Goal: Transaction & Acquisition: Purchase product/service

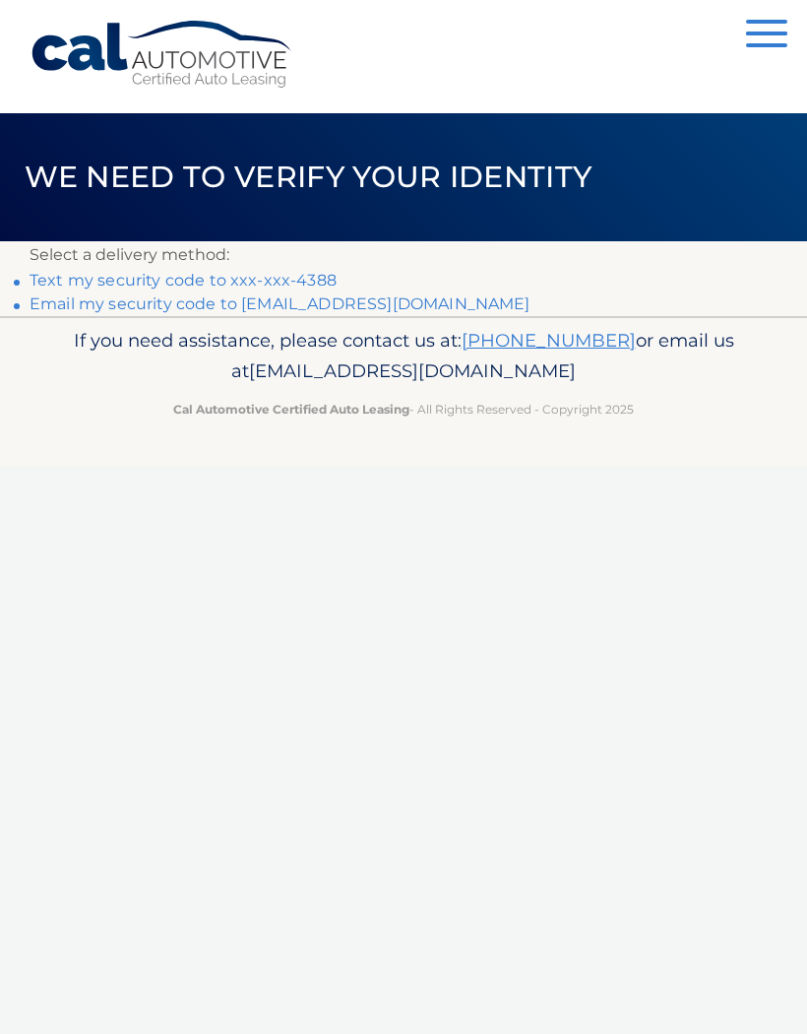
click at [34, 273] on link "Text my security code to xxx-xxx-4388" at bounding box center [183, 280] width 307 height 19
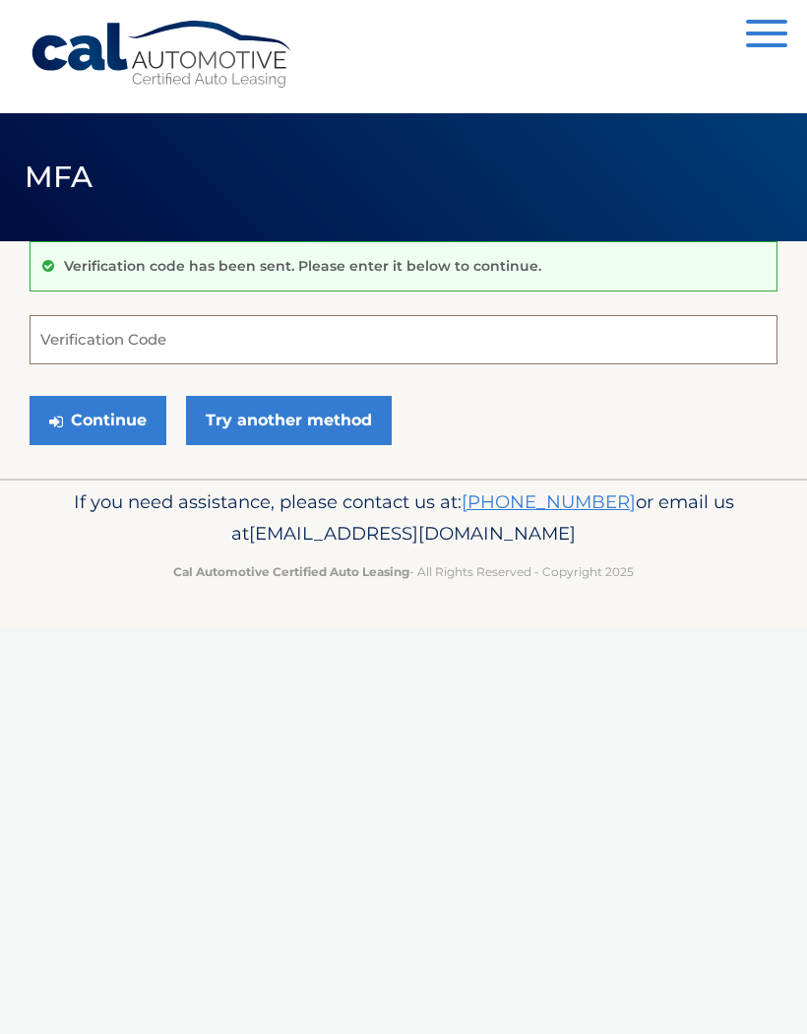
click at [140, 343] on input "Verification Code" at bounding box center [404, 339] width 748 height 49
type input "256590"
click at [102, 415] on button "Continue" at bounding box center [98, 420] width 137 height 49
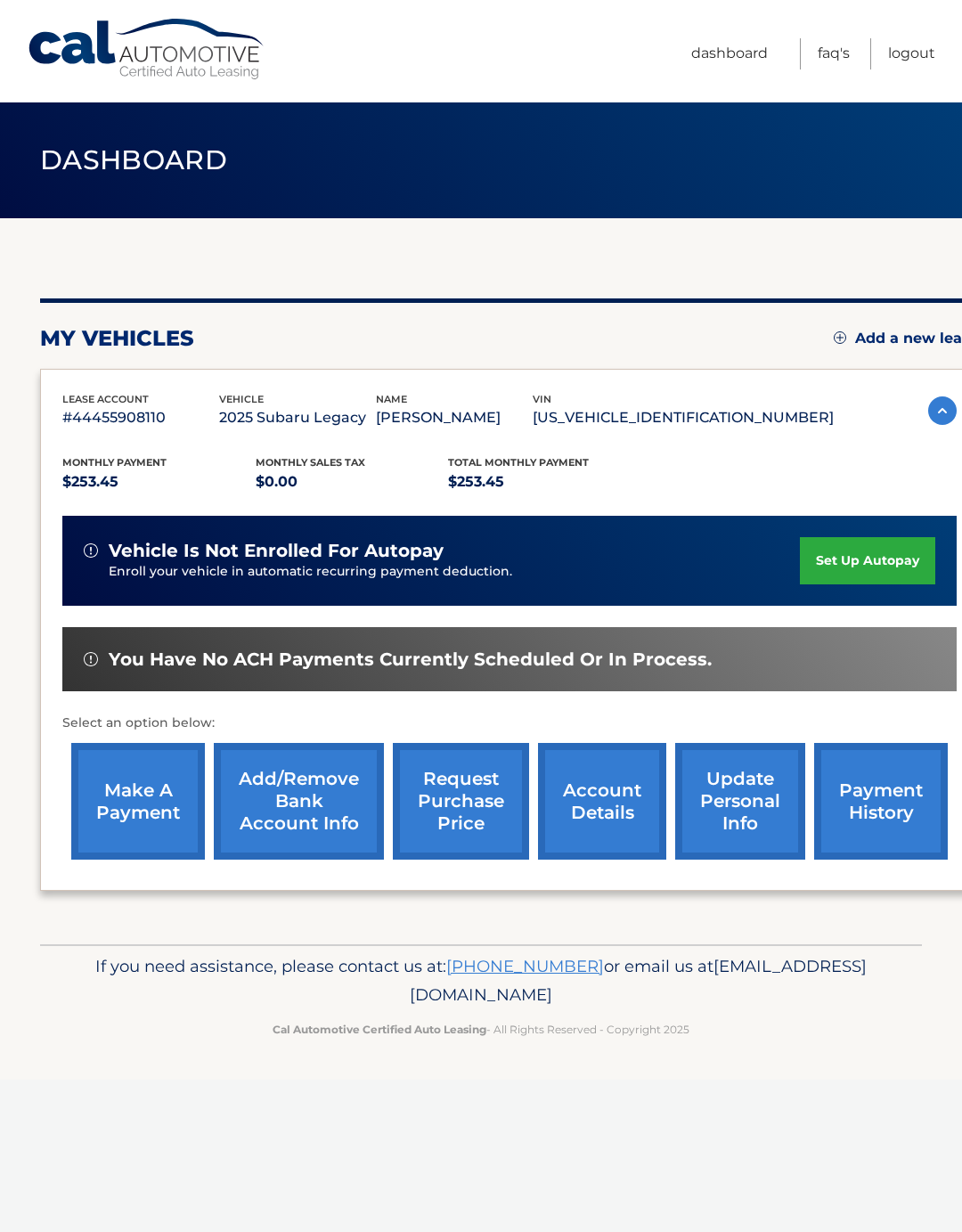
click at [157, 796] on link "make a payment" at bounding box center [138, 801] width 134 height 117
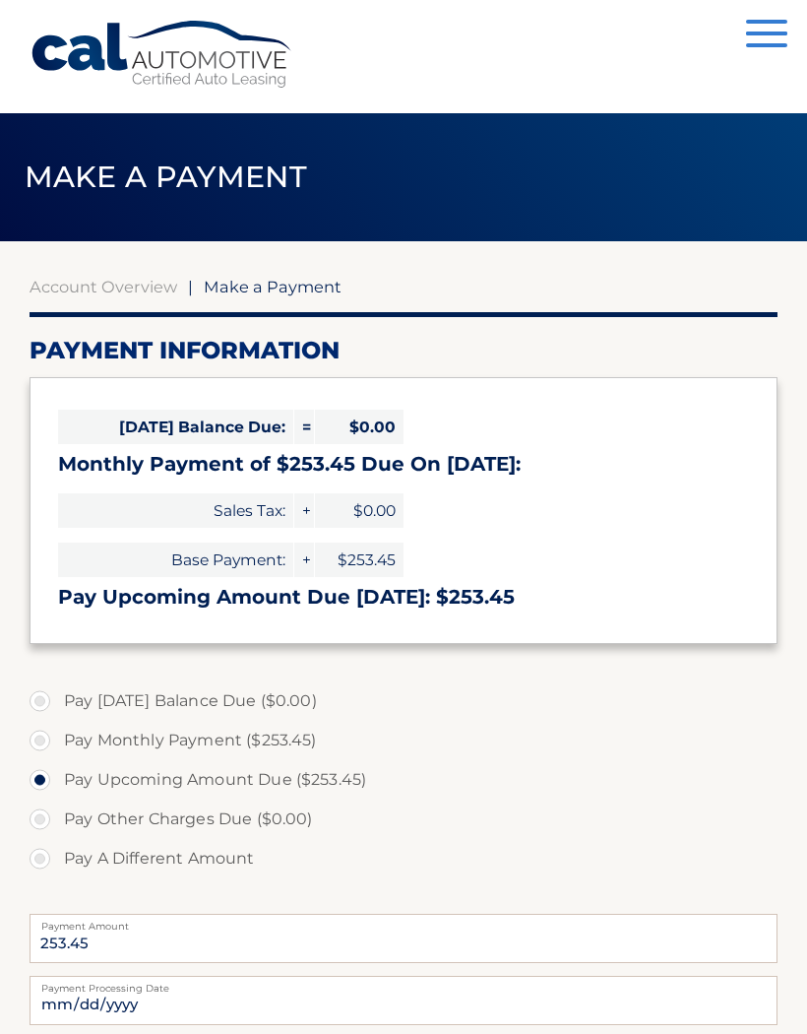
click at [111, 778] on label "Pay Upcoming Amount Due ($253.45)" at bounding box center [404, 779] width 748 height 39
click at [57, 778] on input "Pay Upcoming Amount Due ($253.45)" at bounding box center [47, 776] width 20 height 32
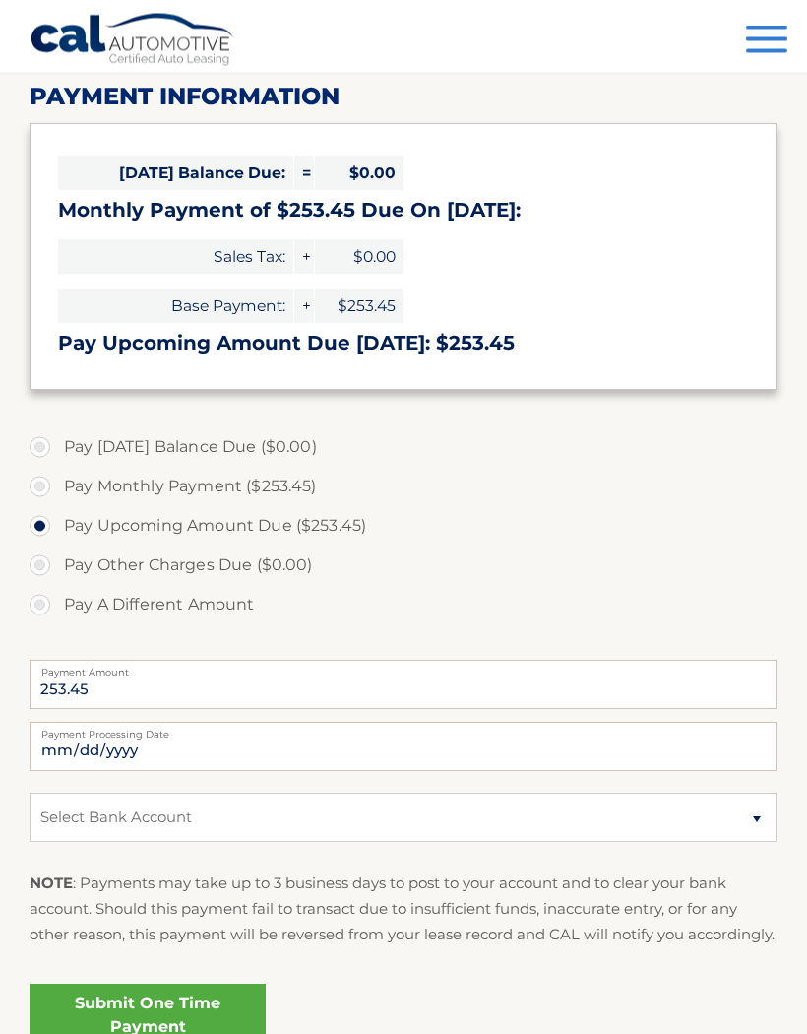
scroll to position [254, 0]
click at [166, 1018] on link "Submit One Time Payment" at bounding box center [148, 1015] width 236 height 63
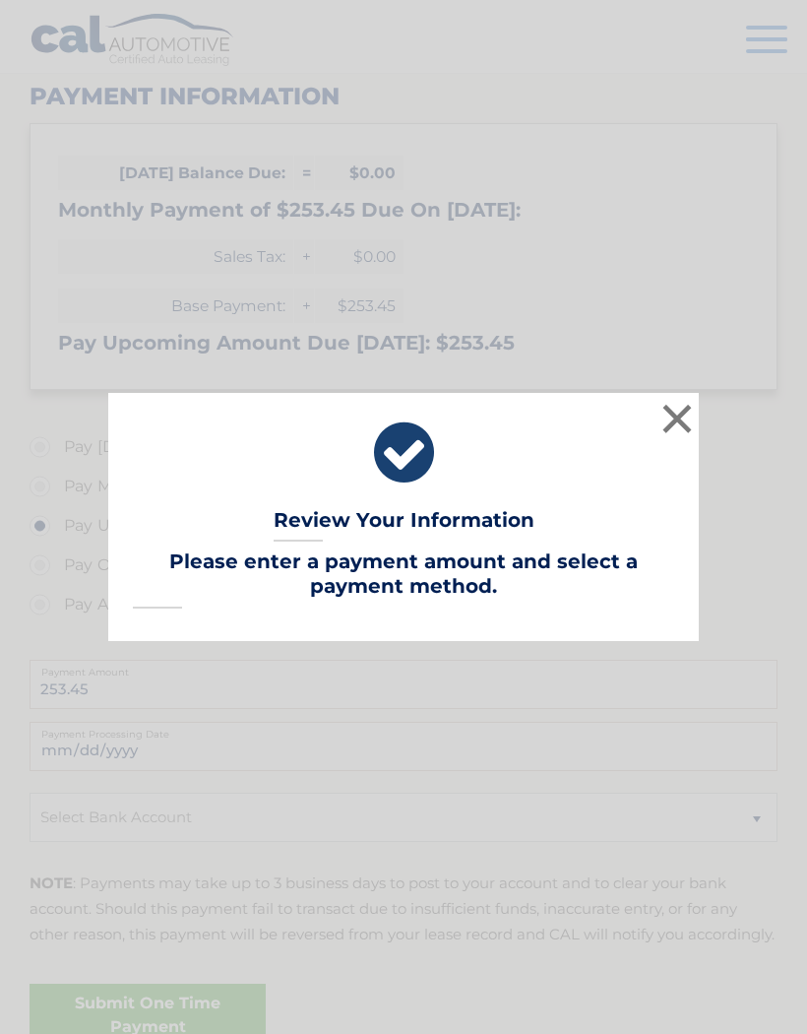
click at [688, 438] on button "×" at bounding box center [677, 418] width 39 height 39
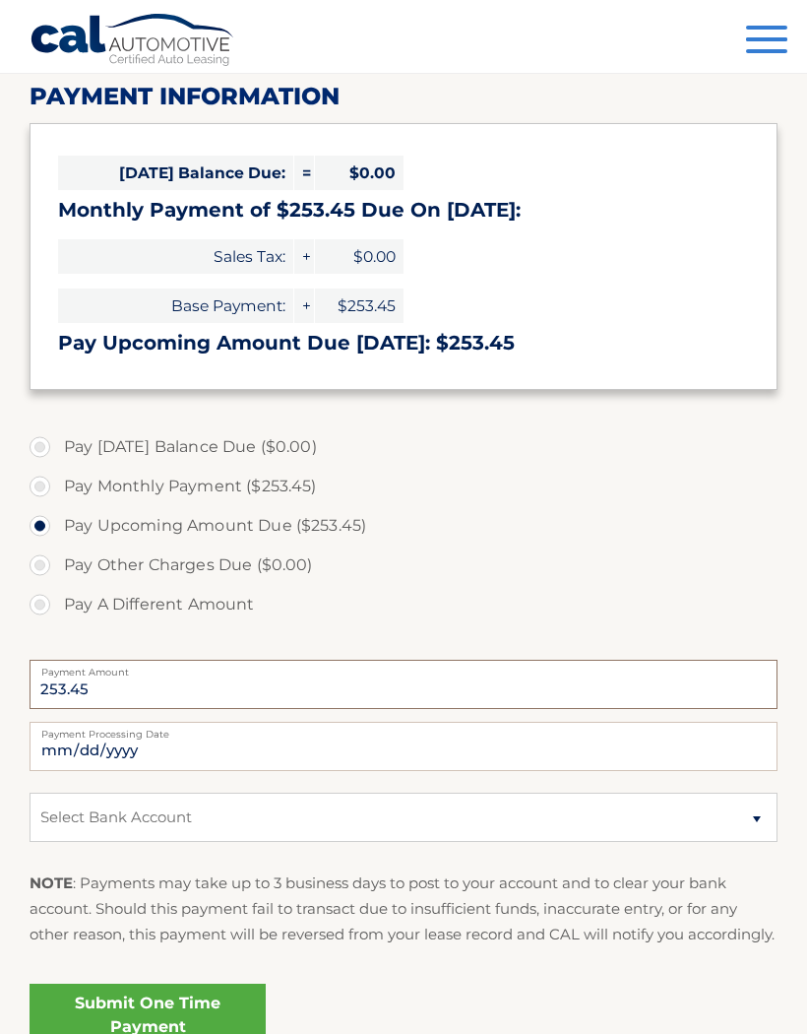
click at [180, 676] on input "253.45" at bounding box center [404, 684] width 748 height 49
click at [756, 819] on select "Select Bank Account Checking BANK OF AMERICA, N.A. *****4901 Checking BANK OF A…" at bounding box center [404, 817] width 748 height 49
select select "NzgwZDJmOTYtMDY0YS00YjEyLWE0ZGQtZTI5MWI2OGU1YTA5"
click at [186, 1033] on link "Submit One Time Payment" at bounding box center [148, 1015] width 236 height 63
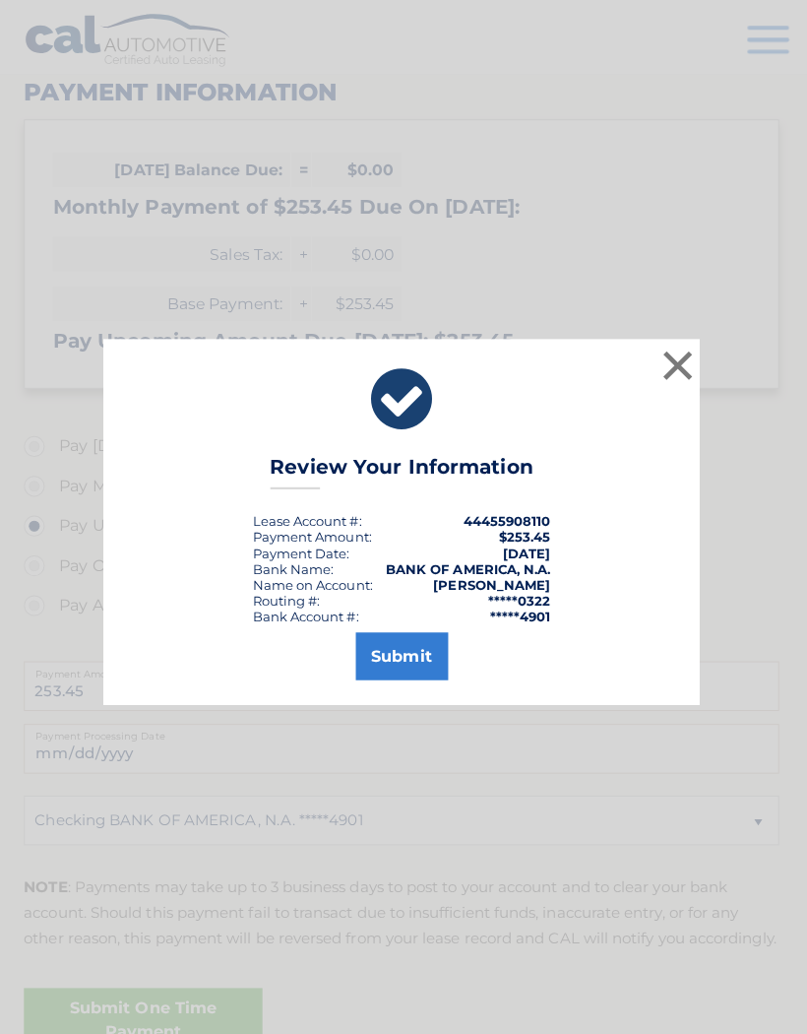
scroll to position [290, 0]
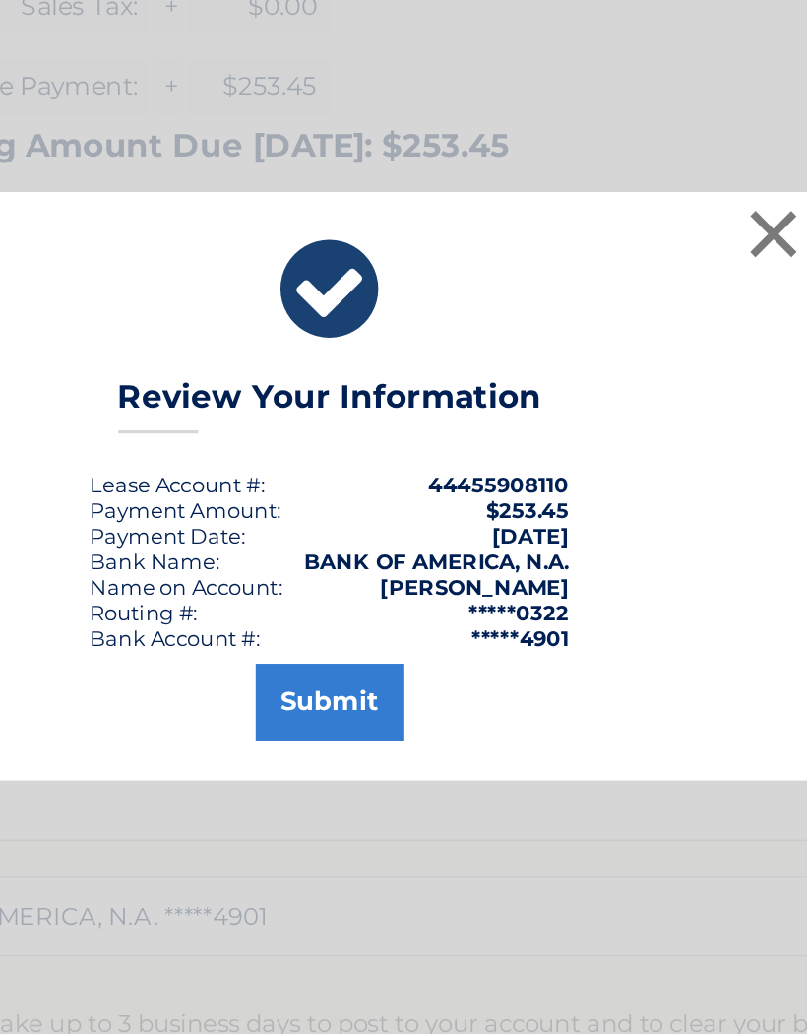
click at [358, 626] on button "Submit" at bounding box center [404, 649] width 92 height 47
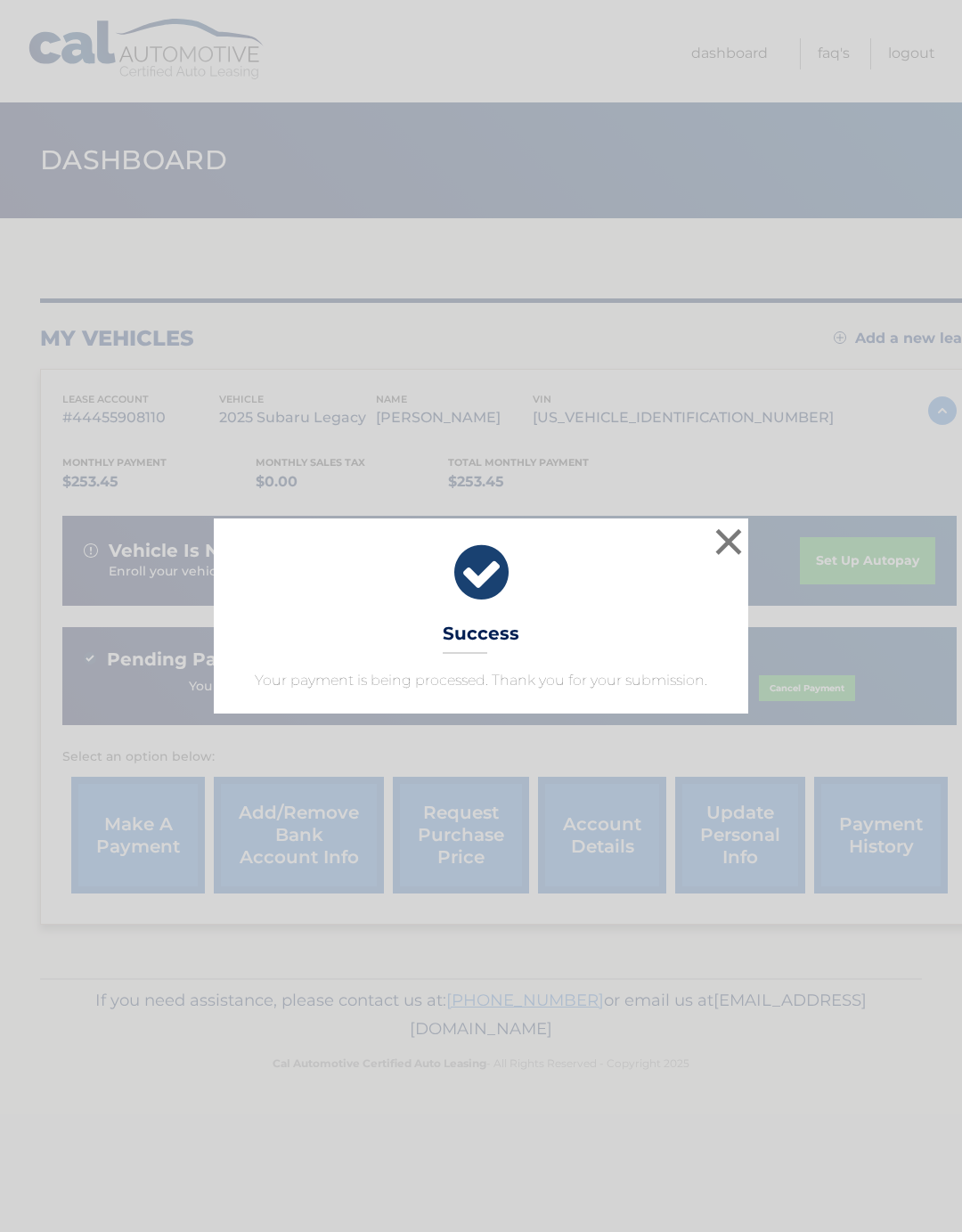
click at [731, 538] on button "×" at bounding box center [729, 541] width 35 height 35
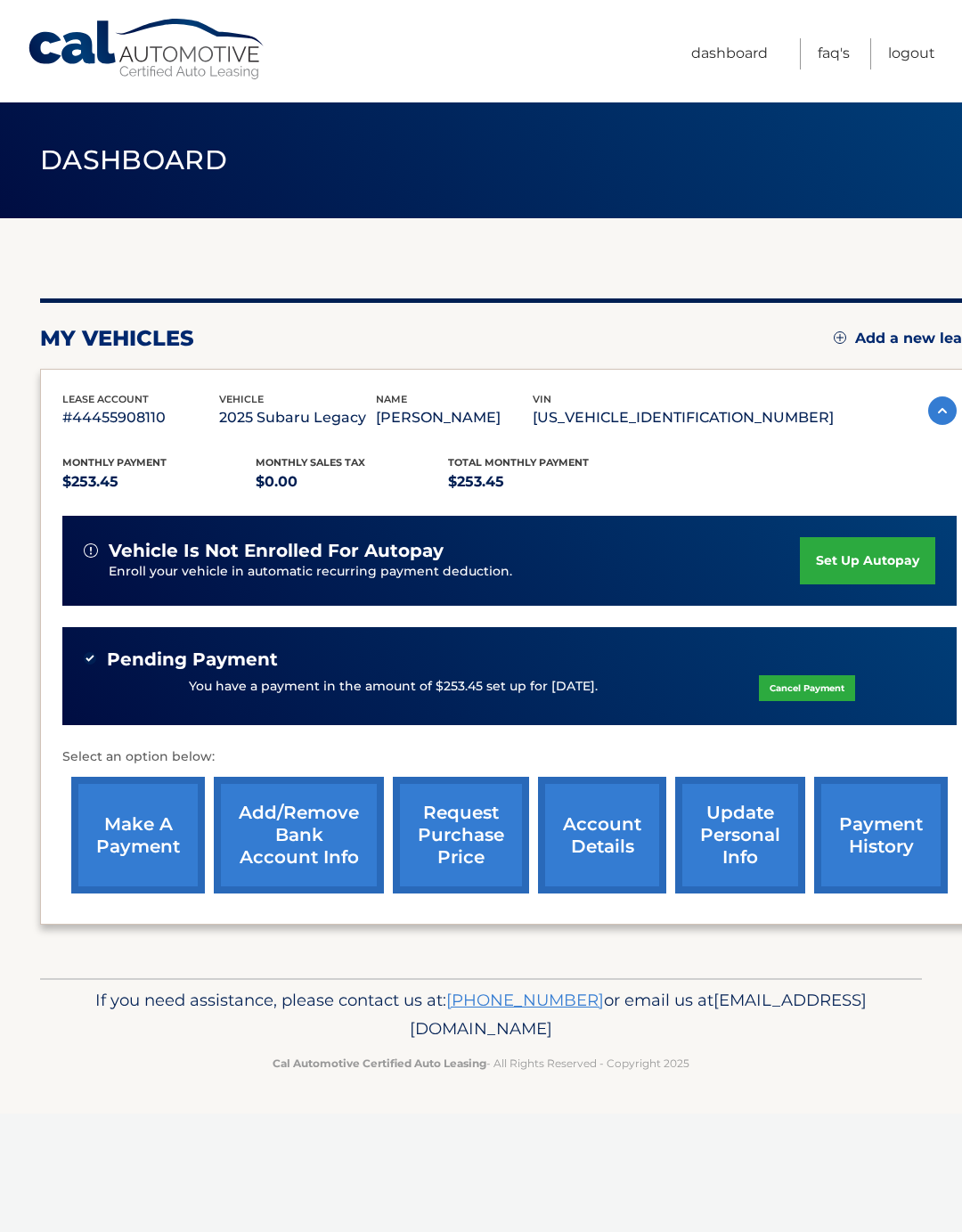
click at [916, 51] on link "Logout" at bounding box center [912, 53] width 47 height 31
